Goal: Check status

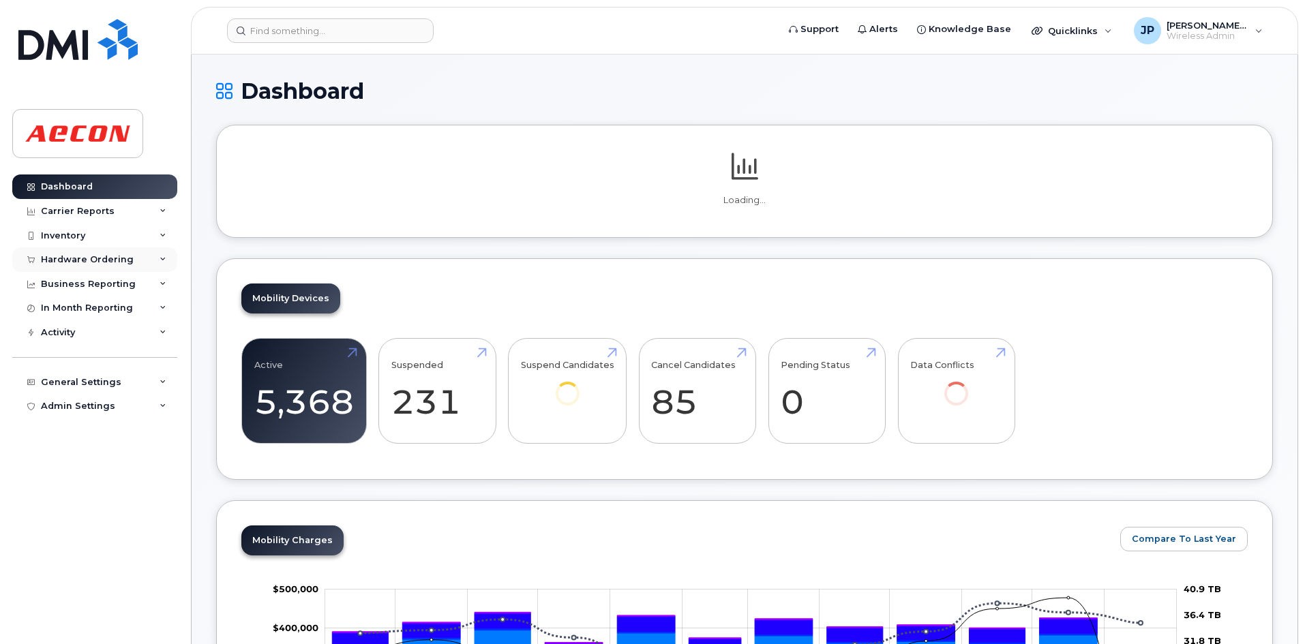
click at [115, 254] on div "Hardware Ordering" at bounding box center [87, 259] width 93 height 11
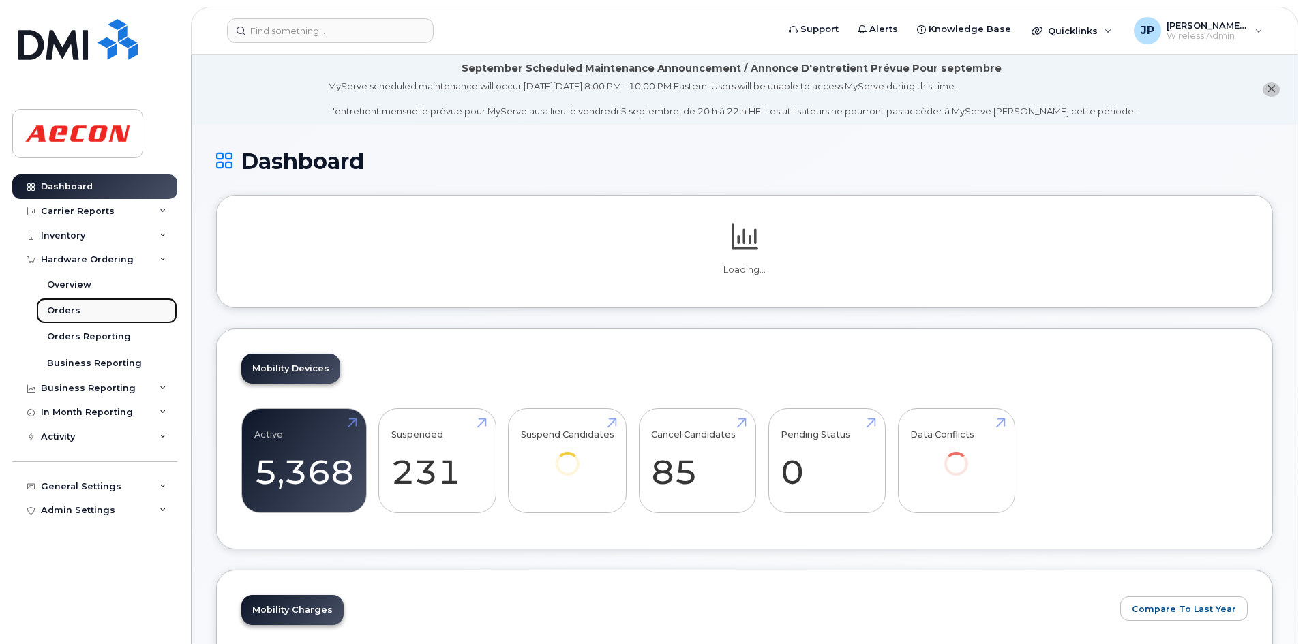
click at [100, 307] on link "Orders" at bounding box center [106, 311] width 141 height 26
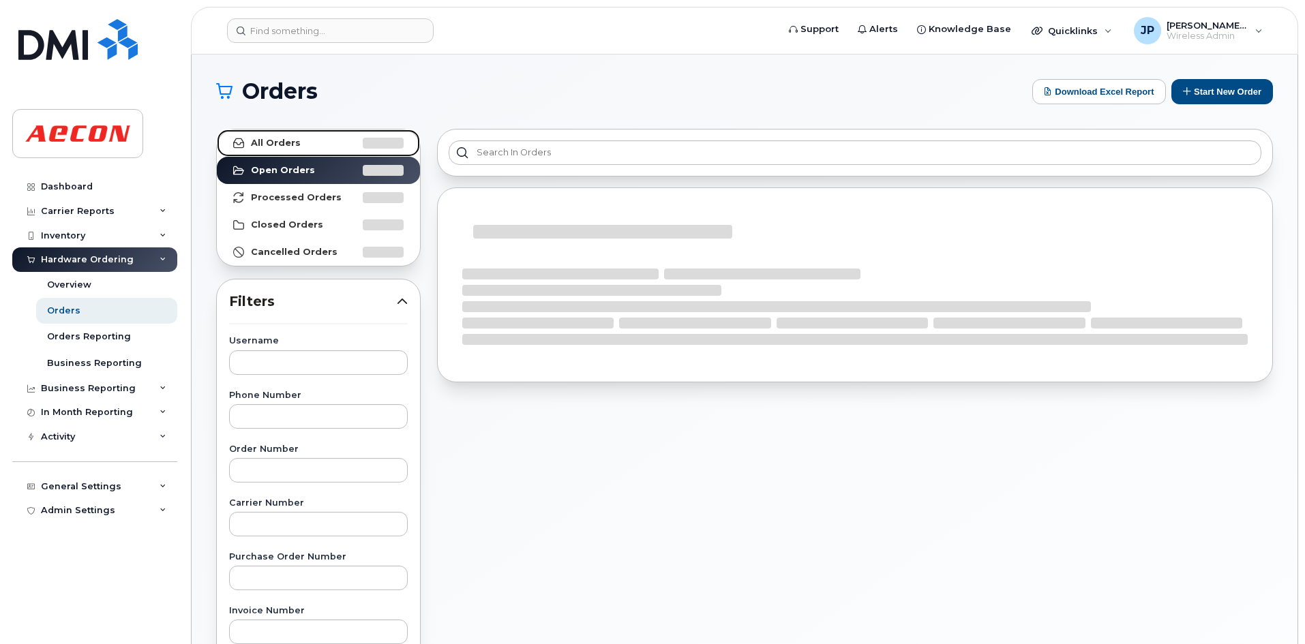
click at [301, 144] on link "All Orders" at bounding box center [318, 143] width 203 height 27
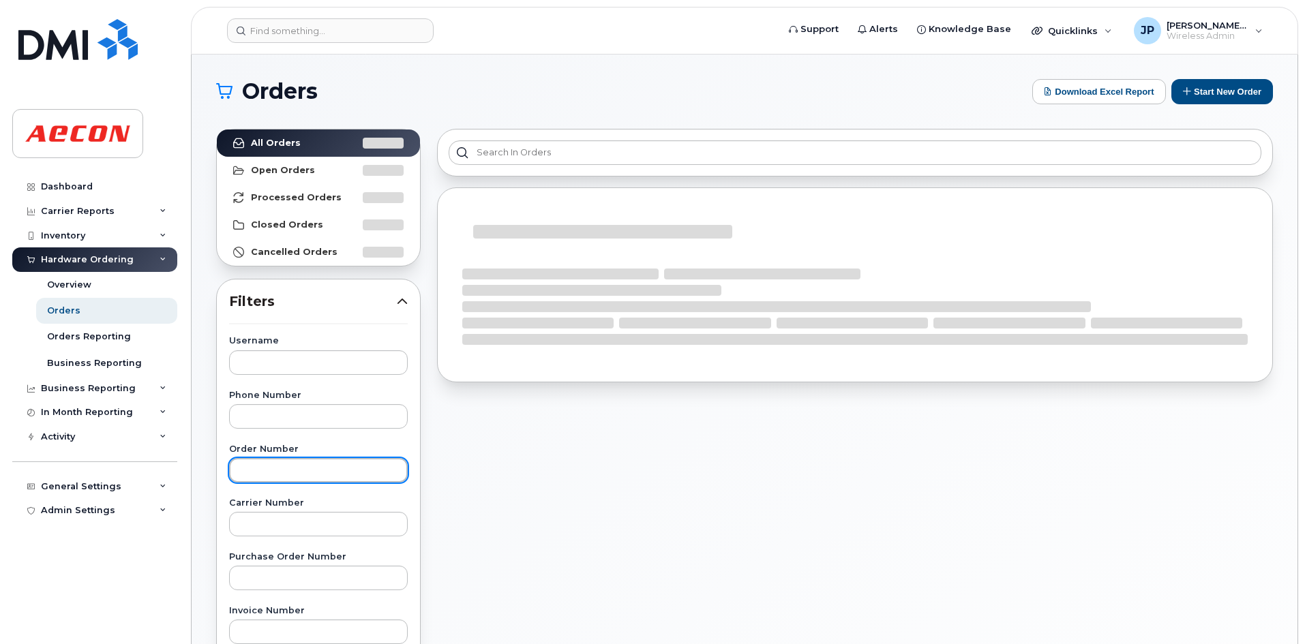
click at [284, 470] on input "text" at bounding box center [318, 470] width 179 height 25
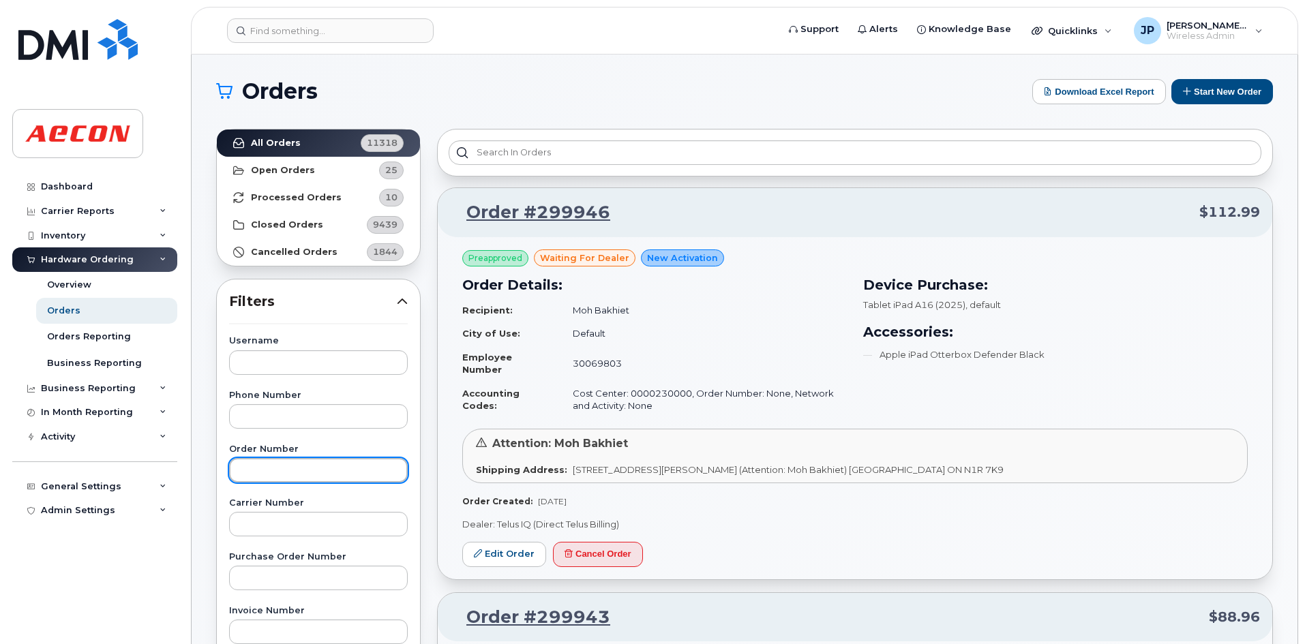
paste input "3005769"
click at [246, 471] on input "3005769" at bounding box center [318, 470] width 179 height 25
type input "3005769"
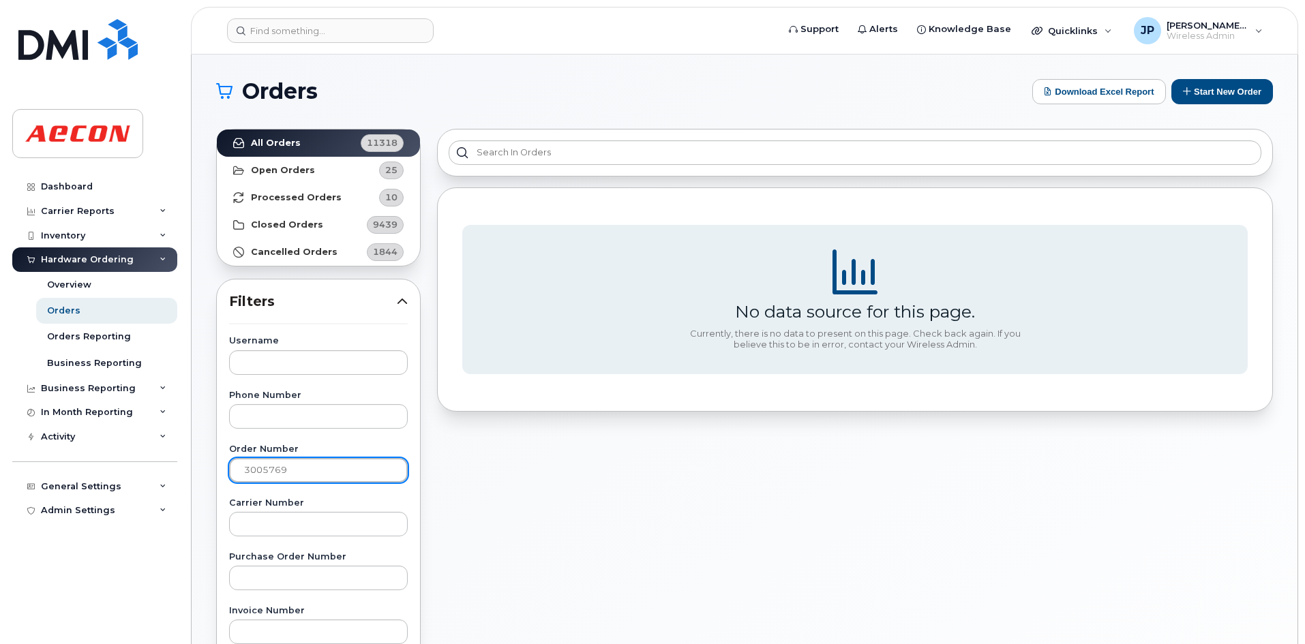
drag, startPoint x: 295, startPoint y: 470, endPoint x: 235, endPoint y: 474, distance: 60.2
click at [235, 474] on input "3005769" at bounding box center [318, 470] width 179 height 25
